Goal: Task Accomplishment & Management: Manage account settings

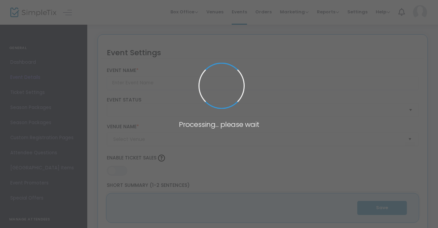
type input "Berlin Records (Rave Nacht in [GEOGRAPHIC_DATA]: 10PM-4AM)"
type textarea "Berlin Records (Rave Nacht) In Collaboration with We the roses, Experience an e…"
type input "Buy Tickets"
type input "House of Art"
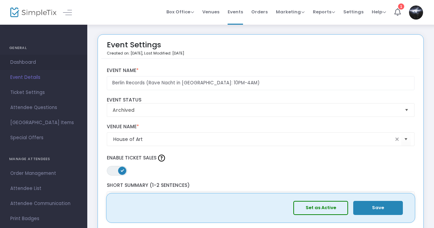
click at [28, 63] on span "Dashboard" at bounding box center [43, 62] width 67 height 9
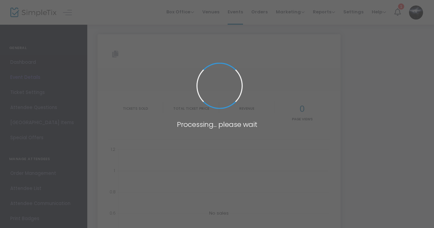
type input "[URL][DOMAIN_NAME]"
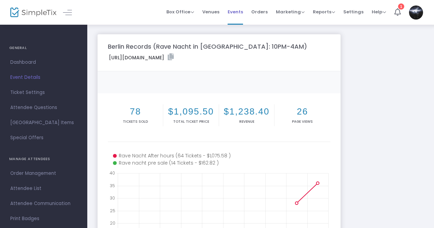
click at [234, 13] on span "Events" at bounding box center [235, 11] width 15 height 17
